Goal: Information Seeking & Learning: Learn about a topic

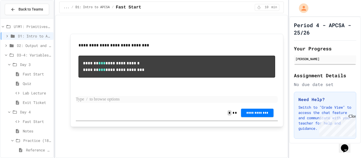
click at [90, 97] on p at bounding box center [177, 99] width 202 height 7
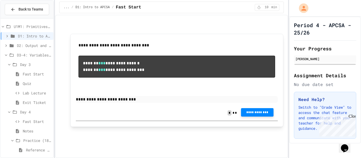
click at [259, 114] on span "**********" at bounding box center [257, 113] width 24 height 4
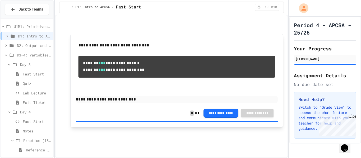
click at [24, 45] on span "D2: Output and Compiling Code" at bounding box center [34, 46] width 34 height 6
click at [20, 54] on span "Fast Start" at bounding box center [36, 55] width 32 height 6
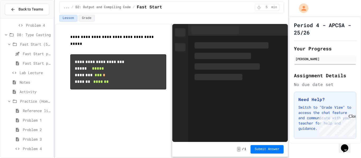
scroll to position [640, 0]
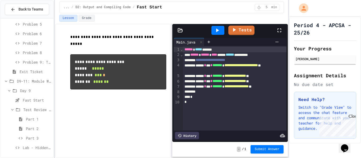
click at [27, 121] on span "Part 1" at bounding box center [38, 120] width 25 height 6
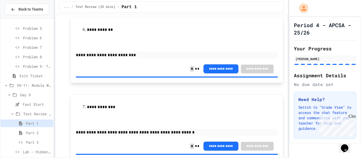
scroll to position [426, 0]
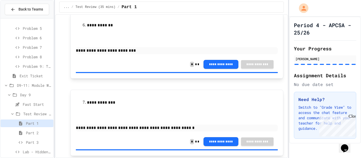
click at [139, 53] on p "**********" at bounding box center [177, 50] width 202 height 7
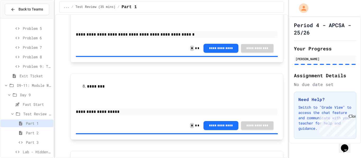
scroll to position [519, 0]
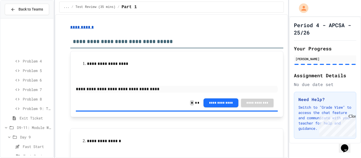
scroll to position [640, 0]
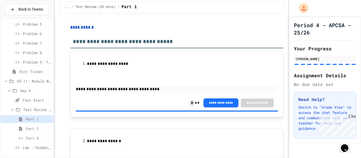
click at [36, 129] on span "Part 2" at bounding box center [38, 129] width 25 height 6
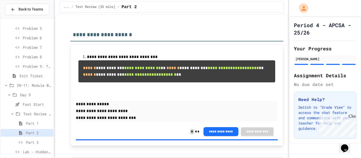
scroll to position [640, 0]
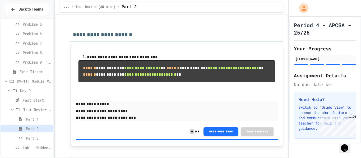
click at [36, 149] on span "Lab - Hidden Figures: Launch Weight Calculator" at bounding box center [37, 148] width 29 height 6
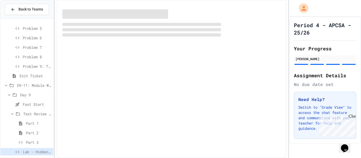
scroll to position [640, 0]
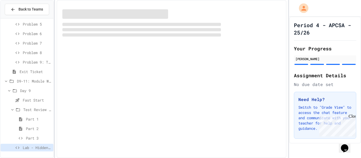
click at [37, 137] on span "Part 3" at bounding box center [38, 139] width 25 height 6
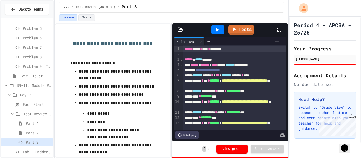
click at [31, 153] on span "Lab - Hidden Figures: Launch Weight Calculator" at bounding box center [37, 152] width 29 height 6
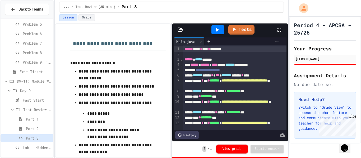
click at [33, 148] on span "Lab - Hidden Figures: Launch Weight Calculator" at bounding box center [37, 148] width 29 height 6
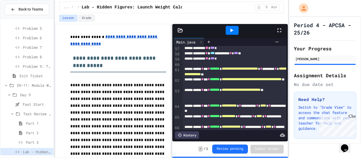
scroll to position [334, 0]
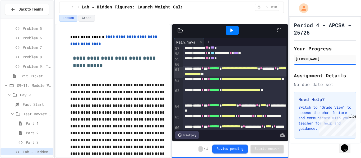
click at [200, 67] on div "**********" at bounding box center [235, 71] width 104 height 11
click at [199, 65] on div at bounding box center [235, 63] width 104 height 5
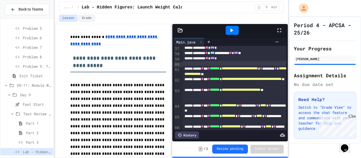
click at [235, 59] on div "******** ** *** *" at bounding box center [235, 58] width 104 height 5
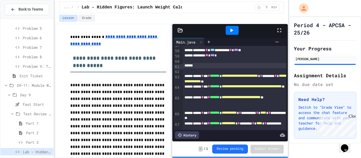
scroll to position [340, 0]
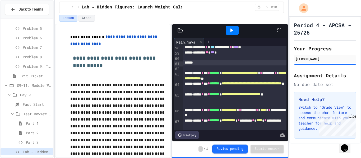
click at [201, 70] on div at bounding box center [235, 68] width 104 height 5
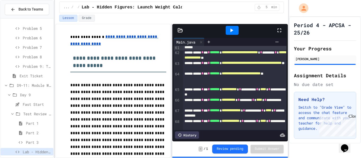
scroll to position [335, 0]
